Goal: Download file/media

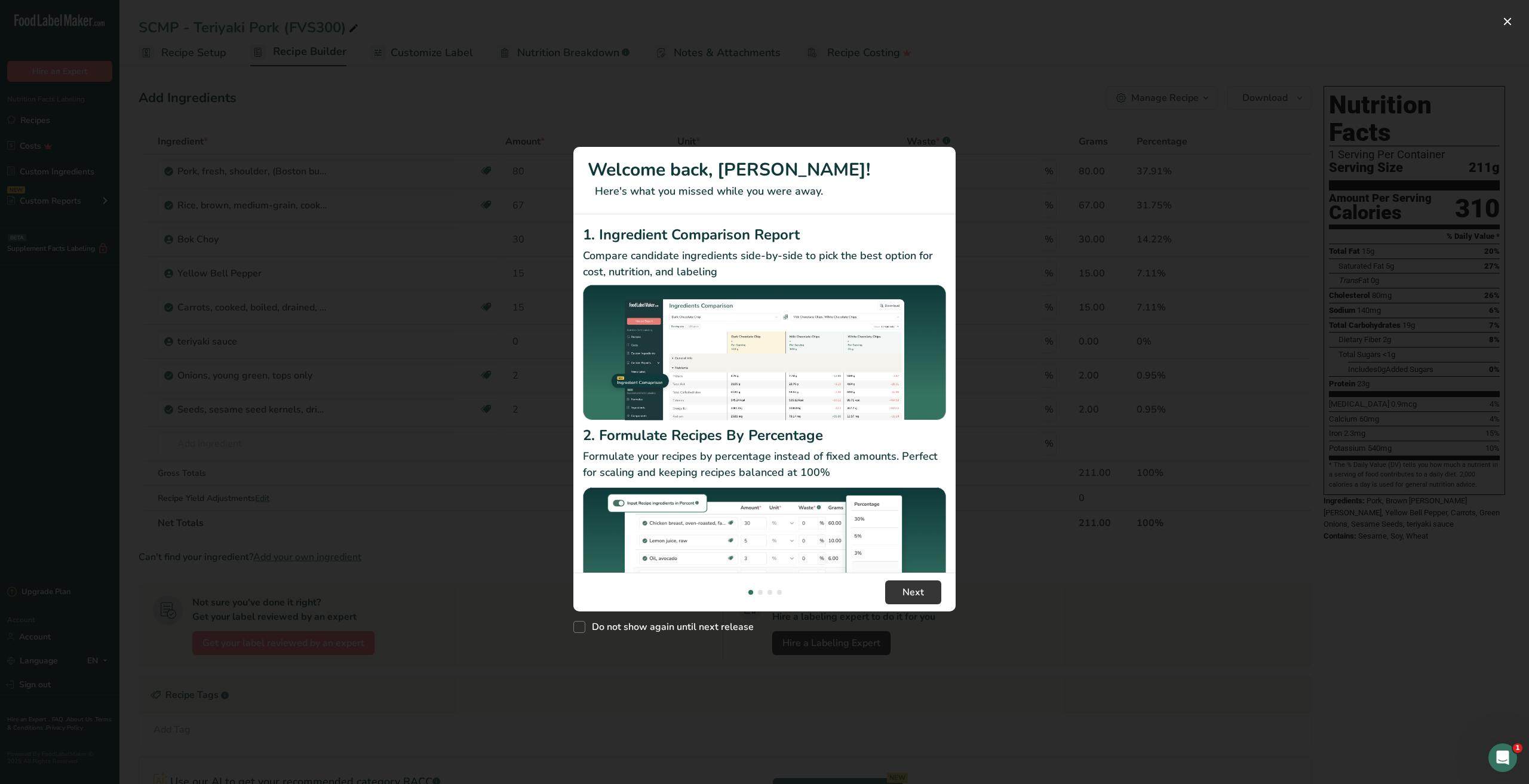
click at [56, 116] on div "New Features" at bounding box center [764, 392] width 1529 height 784
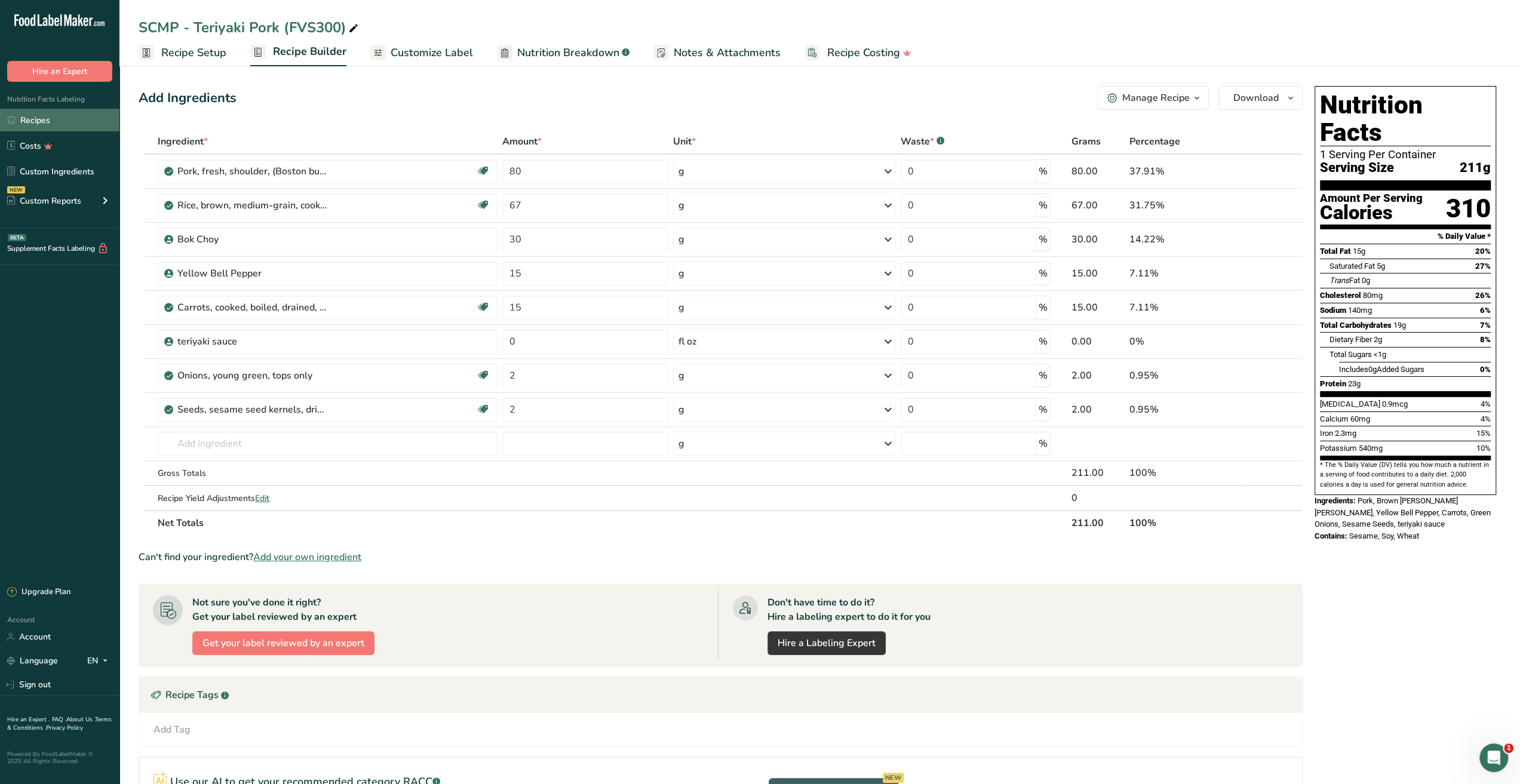
click at [56, 121] on link "Recipes" at bounding box center [59, 120] width 120 height 22
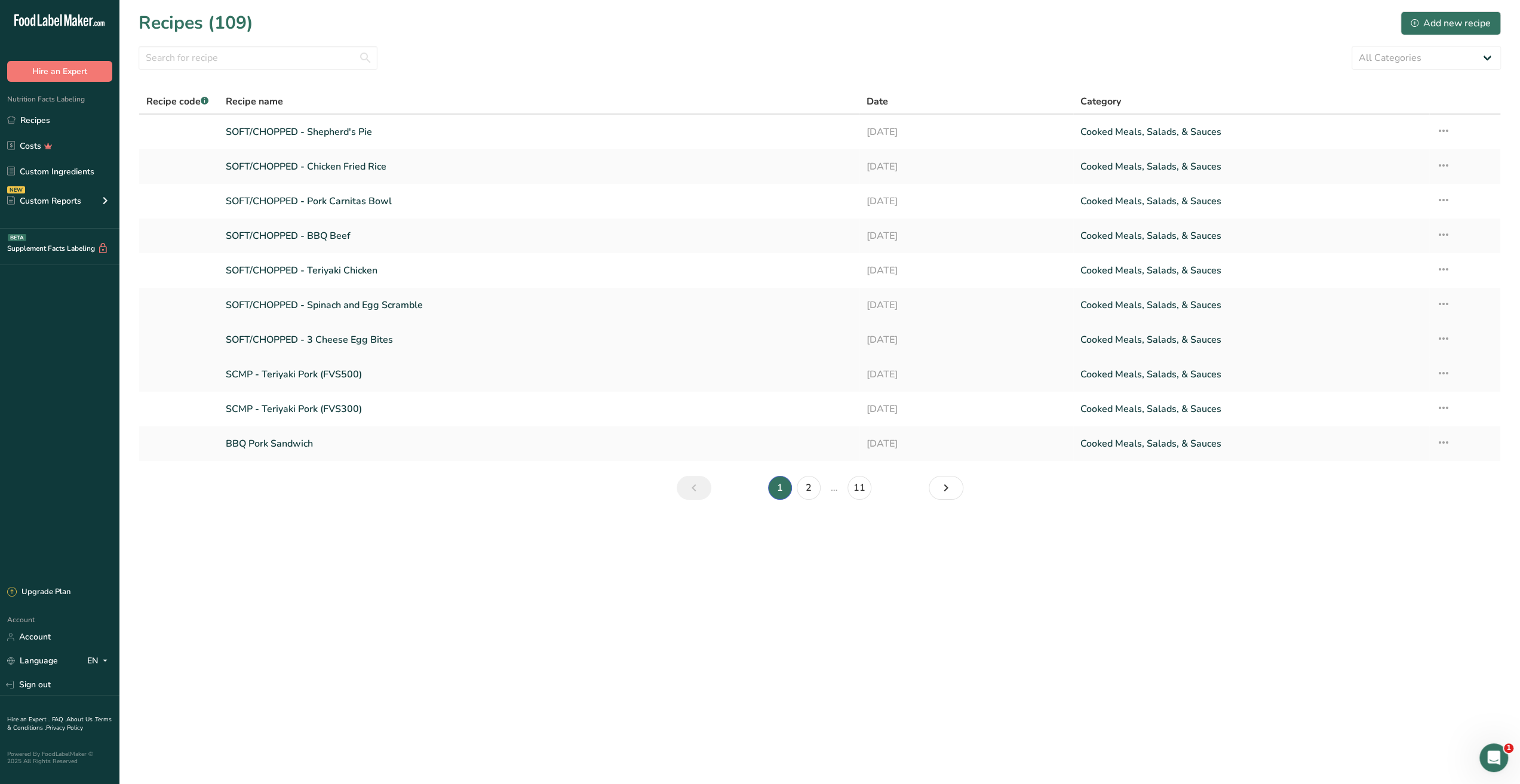
click at [326, 336] on link "SOFT/CHOPPED - 3 Cheese Egg Bites" at bounding box center [539, 340] width 626 height 25
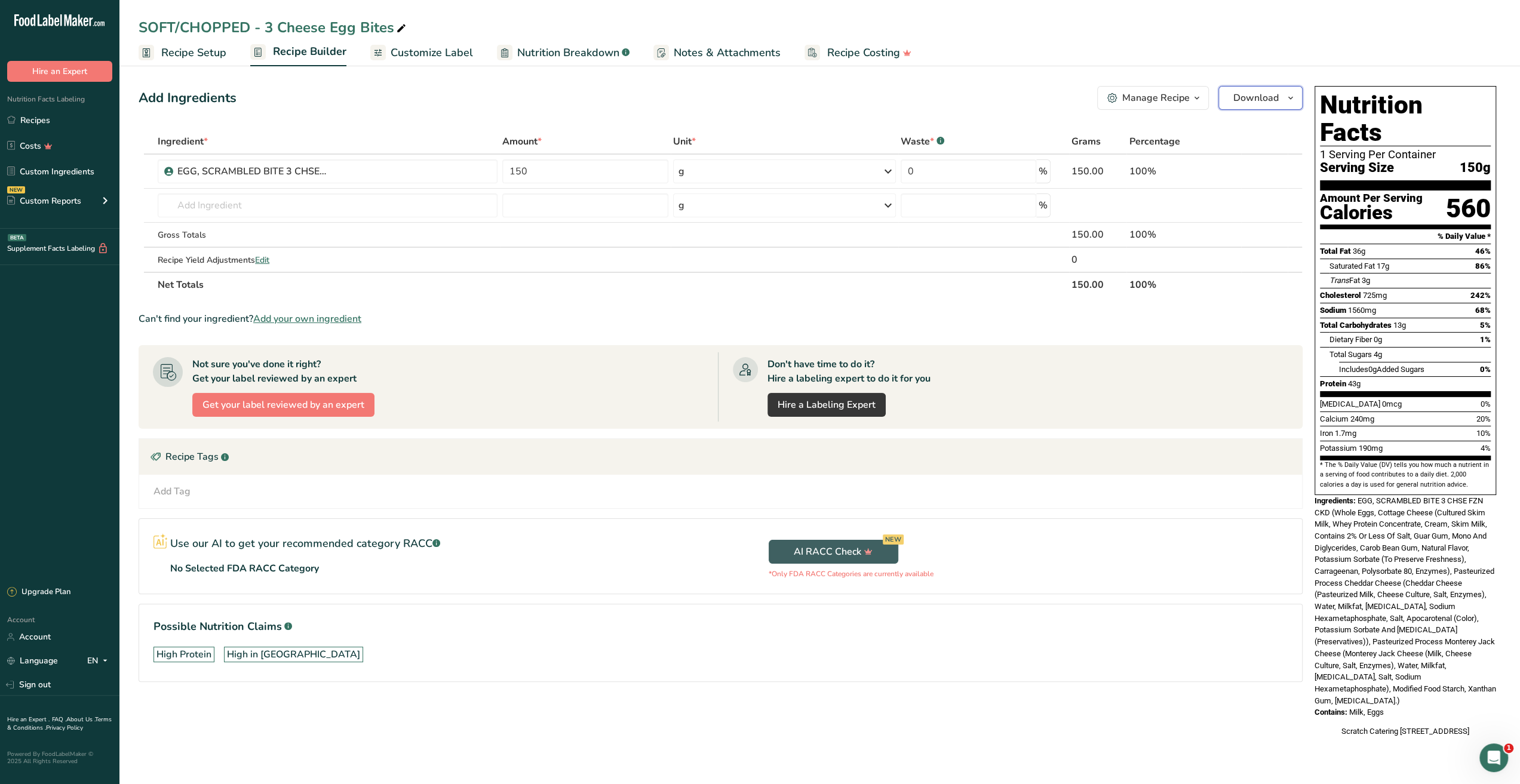
click at [1242, 96] on span "Download" at bounding box center [1256, 98] width 45 height 14
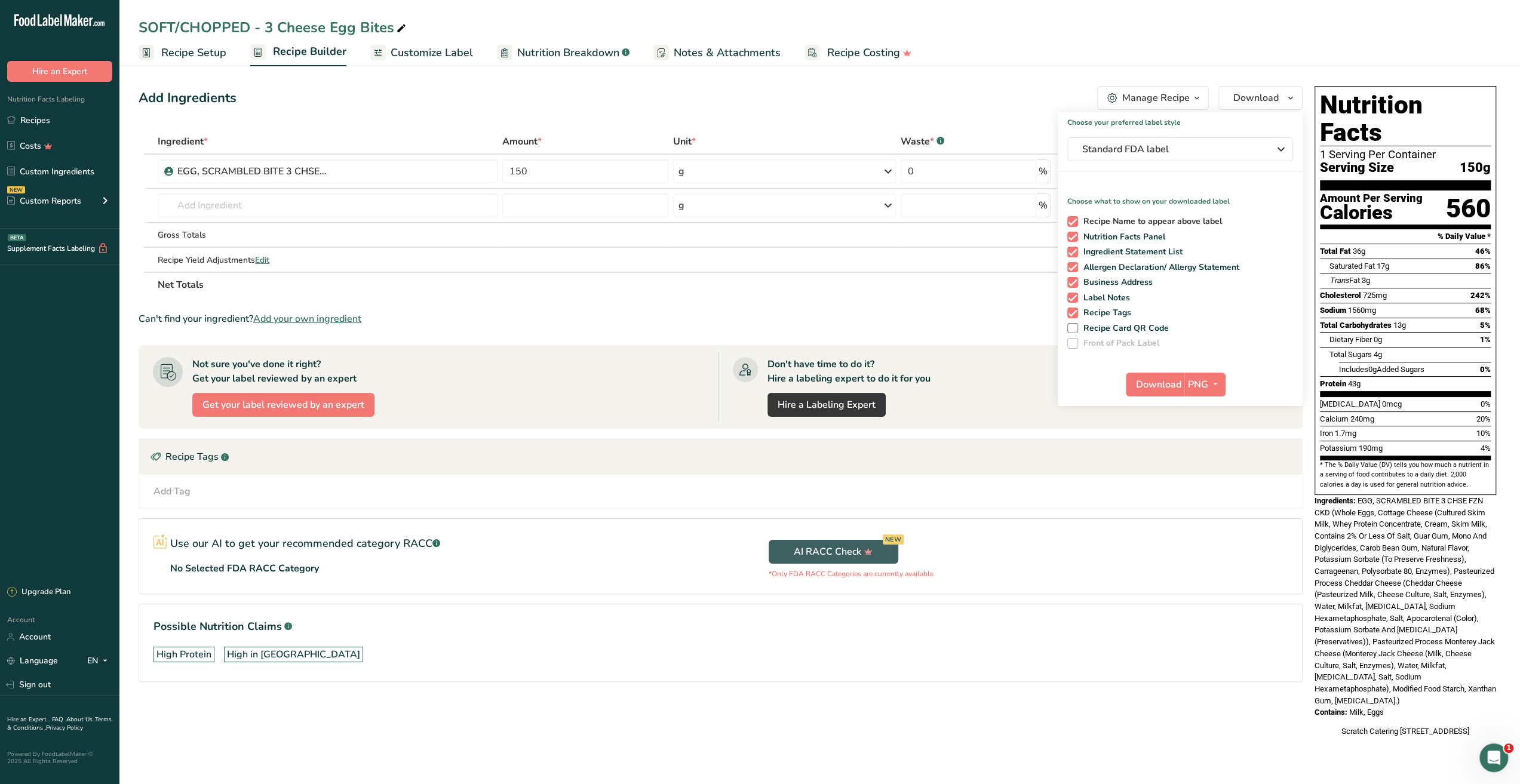
click at [1119, 217] on span "Recipe Name to appear above label" at bounding box center [1149, 221] width 145 height 11
click at [1075, 218] on input "Recipe Name to appear above label" at bounding box center [1070, 221] width 8 height 8
checkbox input "false"
click at [1119, 237] on span "Nutrition Facts Panel" at bounding box center [1122, 237] width 88 height 11
click at [1075, 237] on input "Nutrition Facts Panel" at bounding box center [1070, 236] width 8 height 8
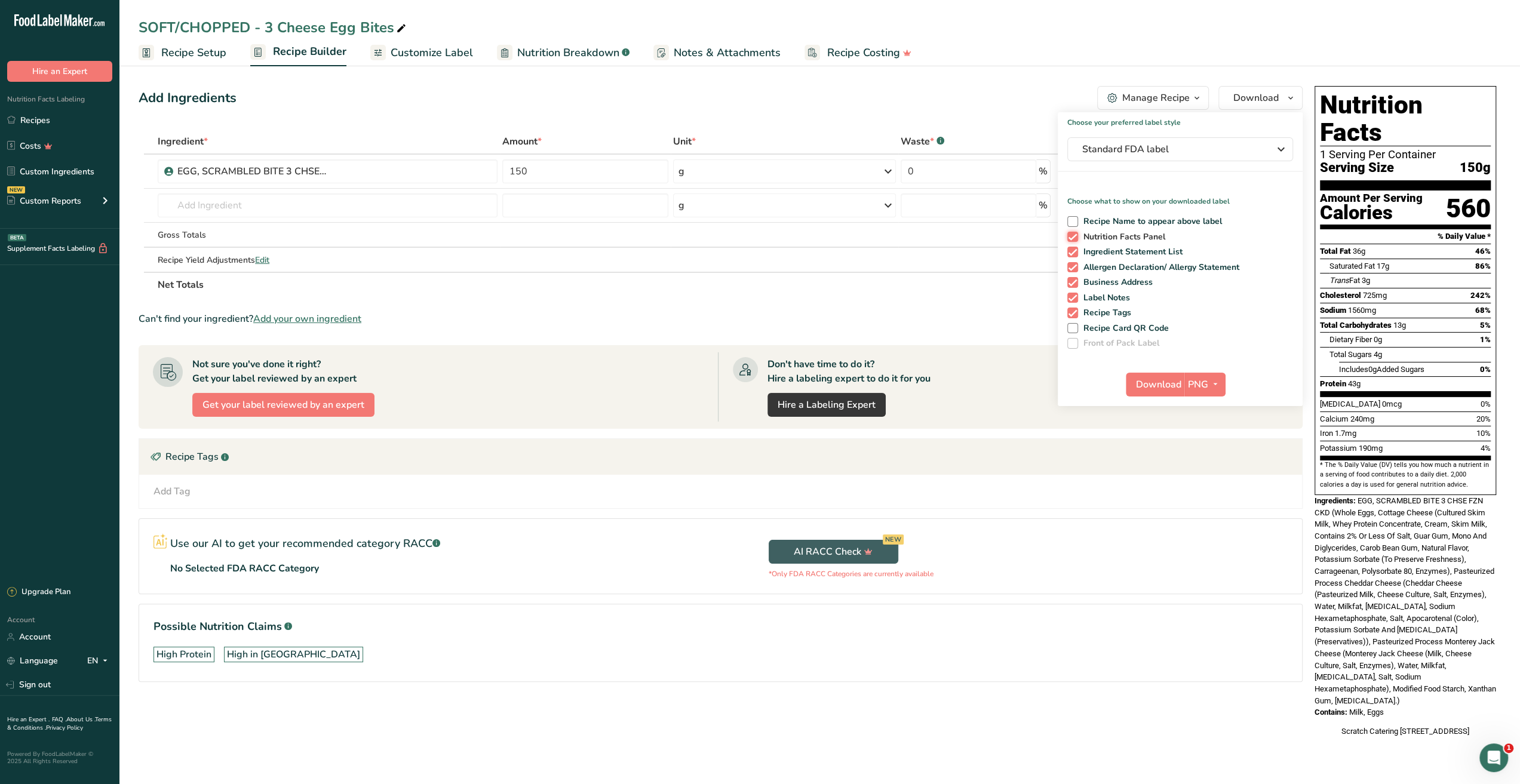
checkbox input "false"
click at [1113, 307] on span "Recipe Tags" at bounding box center [1104, 313] width 54 height 11
click at [1075, 308] on input "Recipe Tags" at bounding box center [1070, 312] width 8 height 8
checkbox input "false"
click at [1152, 379] on span "Download" at bounding box center [1158, 385] width 45 height 14
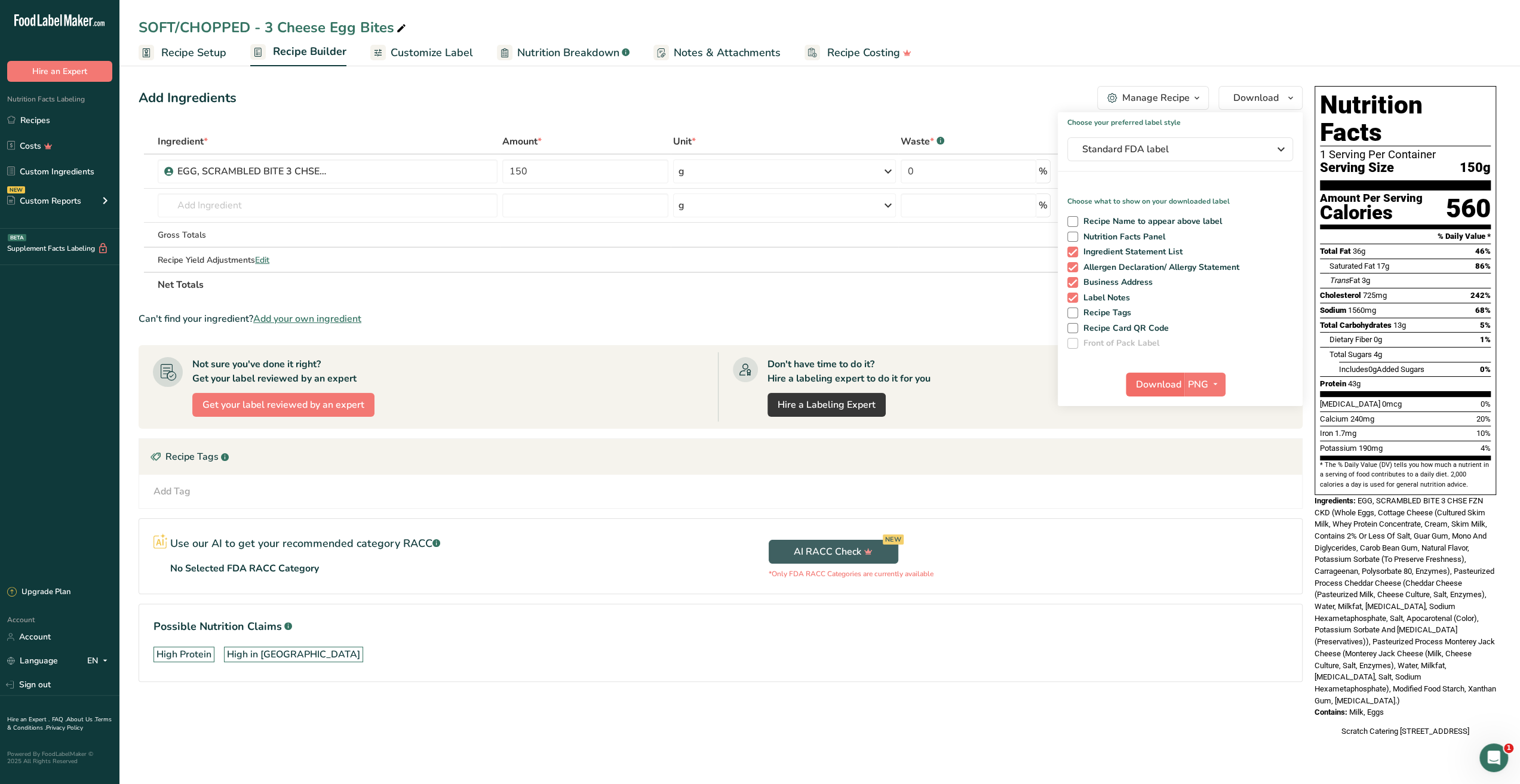
click at [1163, 381] on span "Download" at bounding box center [1158, 385] width 45 height 14
drag, startPoint x: 1079, startPoint y: 232, endPoint x: 1138, endPoint y: 266, distance: 68.1
click at [1079, 232] on span "Nutrition Facts Panel" at bounding box center [1122, 237] width 88 height 11
click at [1075, 233] on input "Nutrition Facts Panel" at bounding box center [1070, 236] width 8 height 8
checkbox input "true"
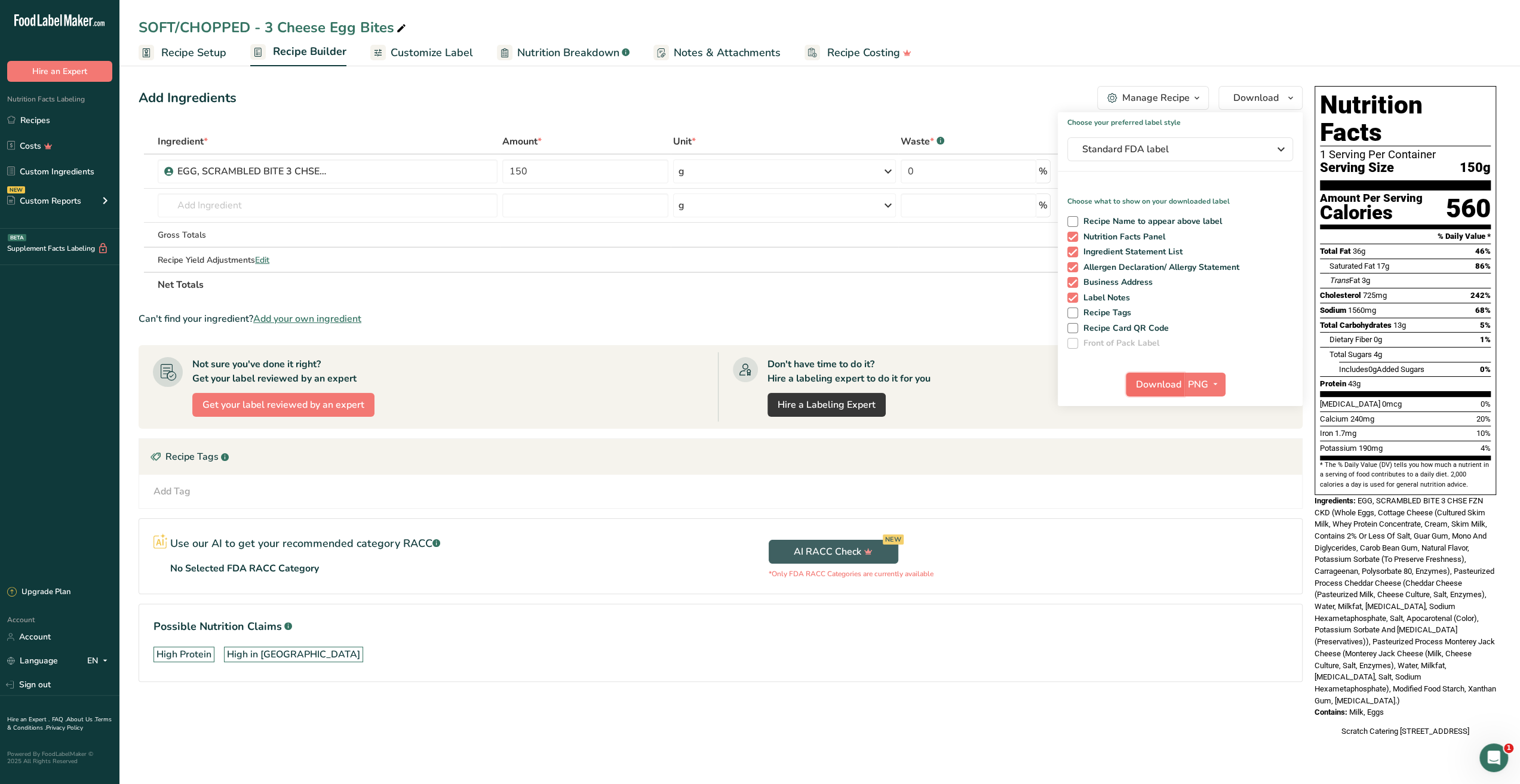
click at [1157, 383] on span "Download" at bounding box center [1158, 385] width 45 height 14
